Goal: Information Seeking & Learning: Understand process/instructions

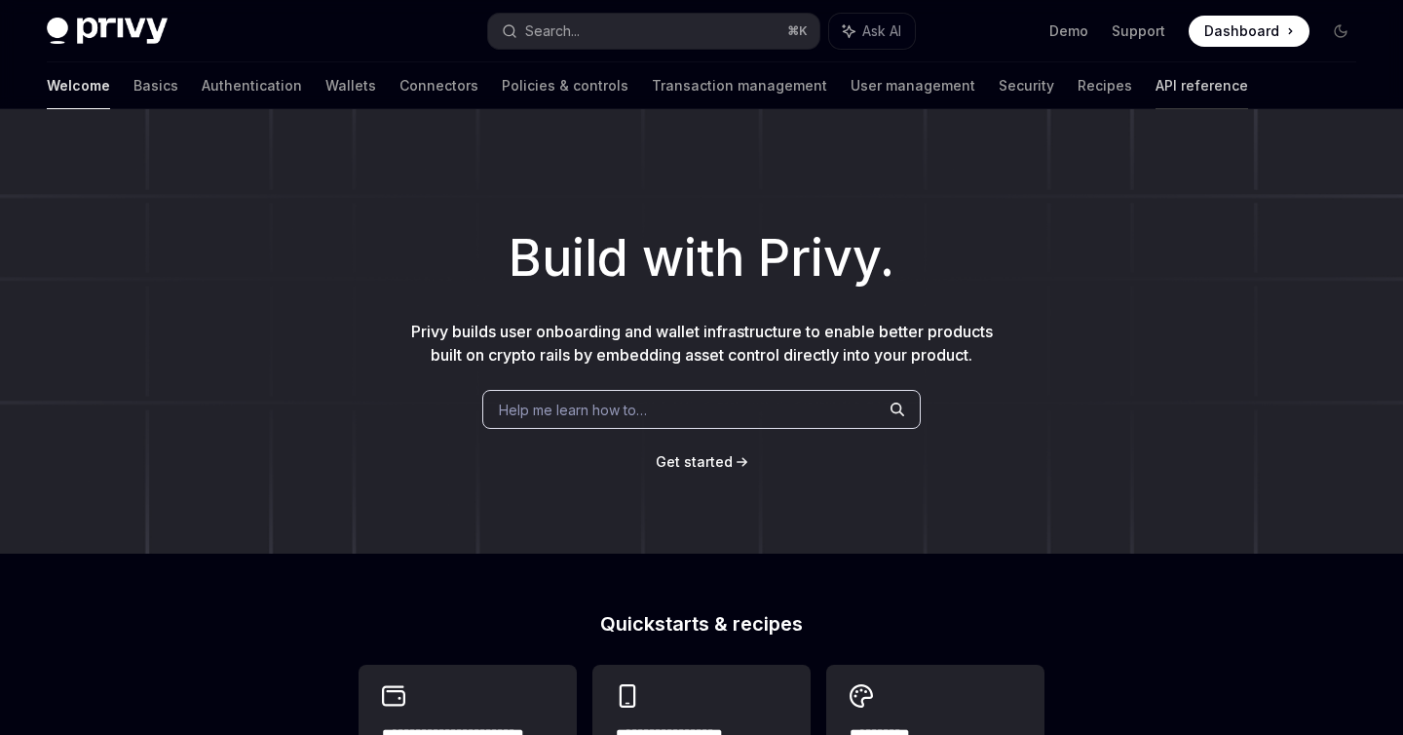
click at [1155, 93] on link "API reference" at bounding box center [1201, 85] width 93 height 47
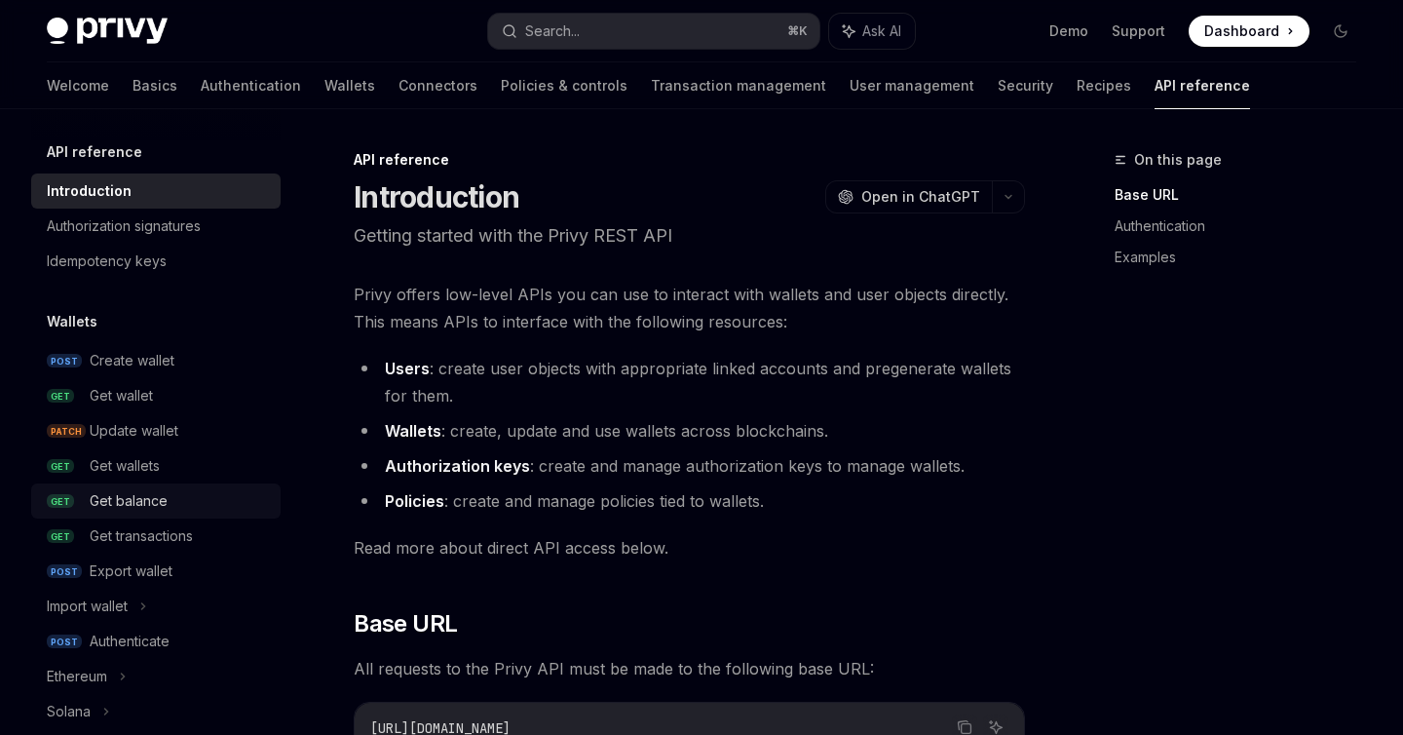
click at [170, 499] on div "Get balance" at bounding box center [179, 500] width 179 height 23
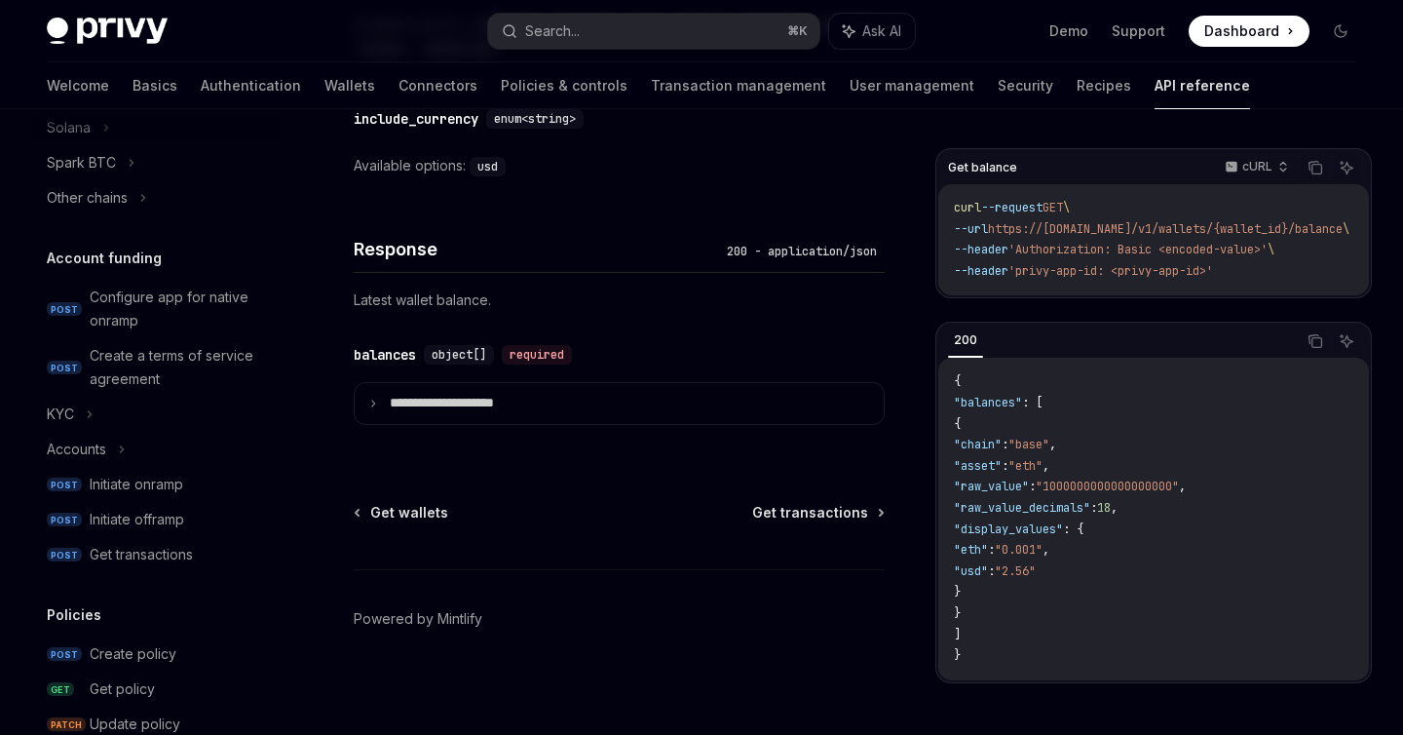
scroll to position [587, 0]
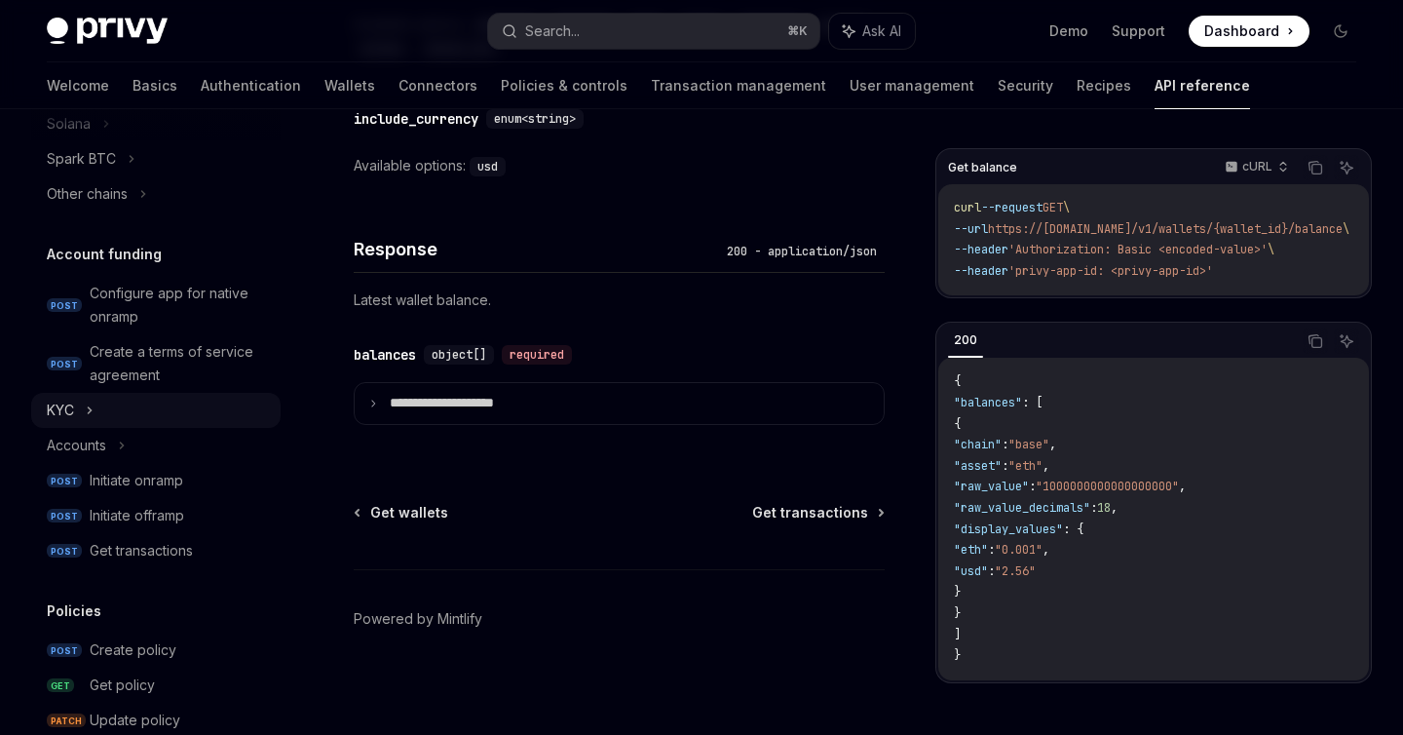
click at [128, 415] on div "KYC" at bounding box center [155, 410] width 249 height 35
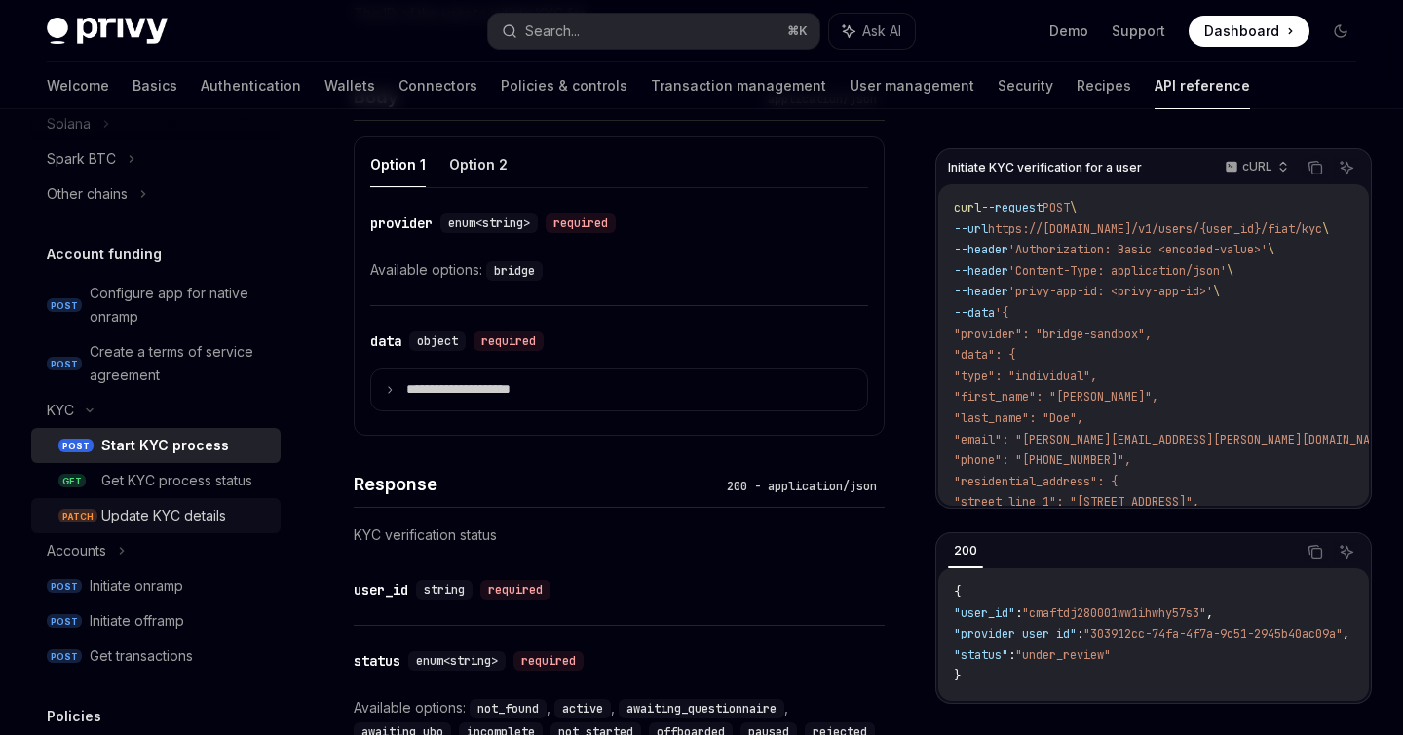
scroll to position [836, 0]
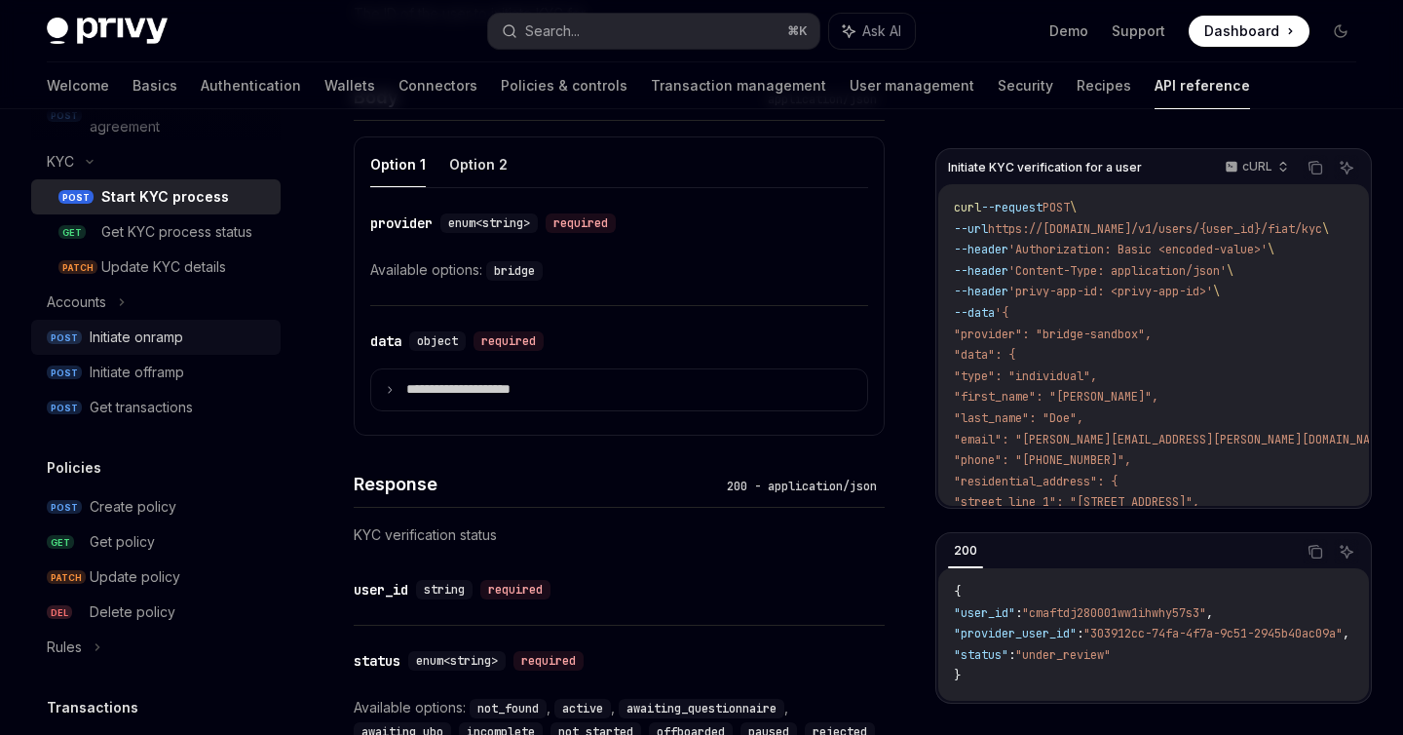
click at [168, 322] on link "POST Initiate onramp" at bounding box center [155, 337] width 249 height 35
type textarea "*"
